Goal: Transaction & Acquisition: Purchase product/service

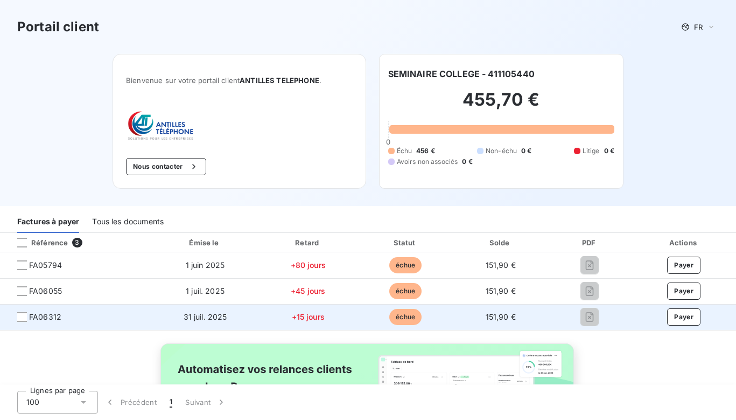
click at [45, 319] on span "FA06312" at bounding box center [45, 316] width 32 height 11
click at [26, 319] on div at bounding box center [22, 317] width 10 height 10
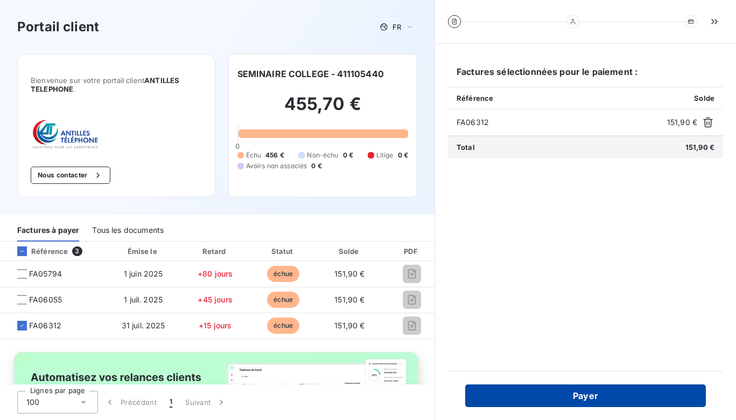
click at [554, 397] on button "Payer" at bounding box center [585, 395] width 241 height 23
